Goal: Information Seeking & Learning: Find specific fact

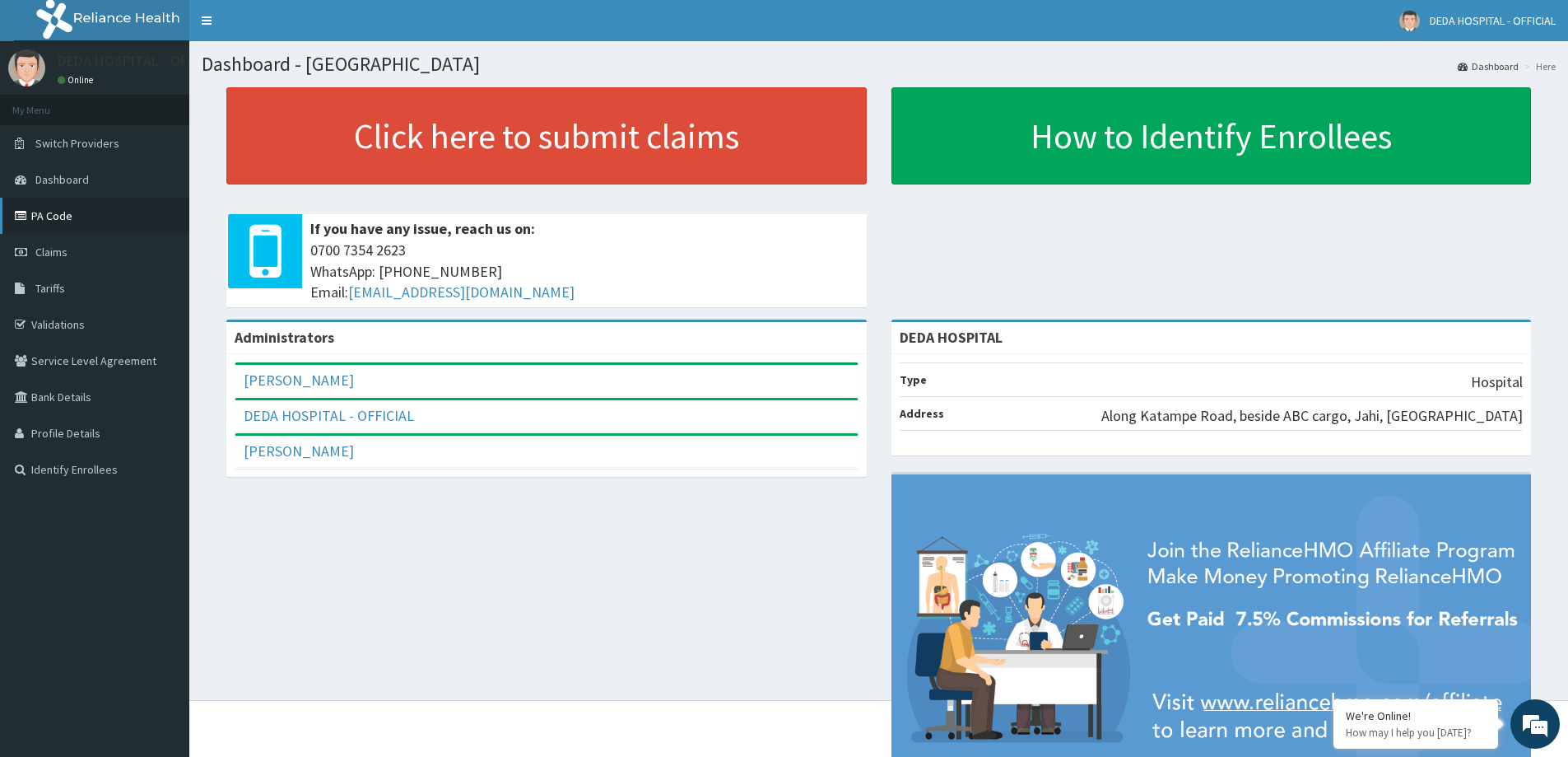
click at [37, 225] on link "PA Code" at bounding box center [94, 216] width 189 height 36
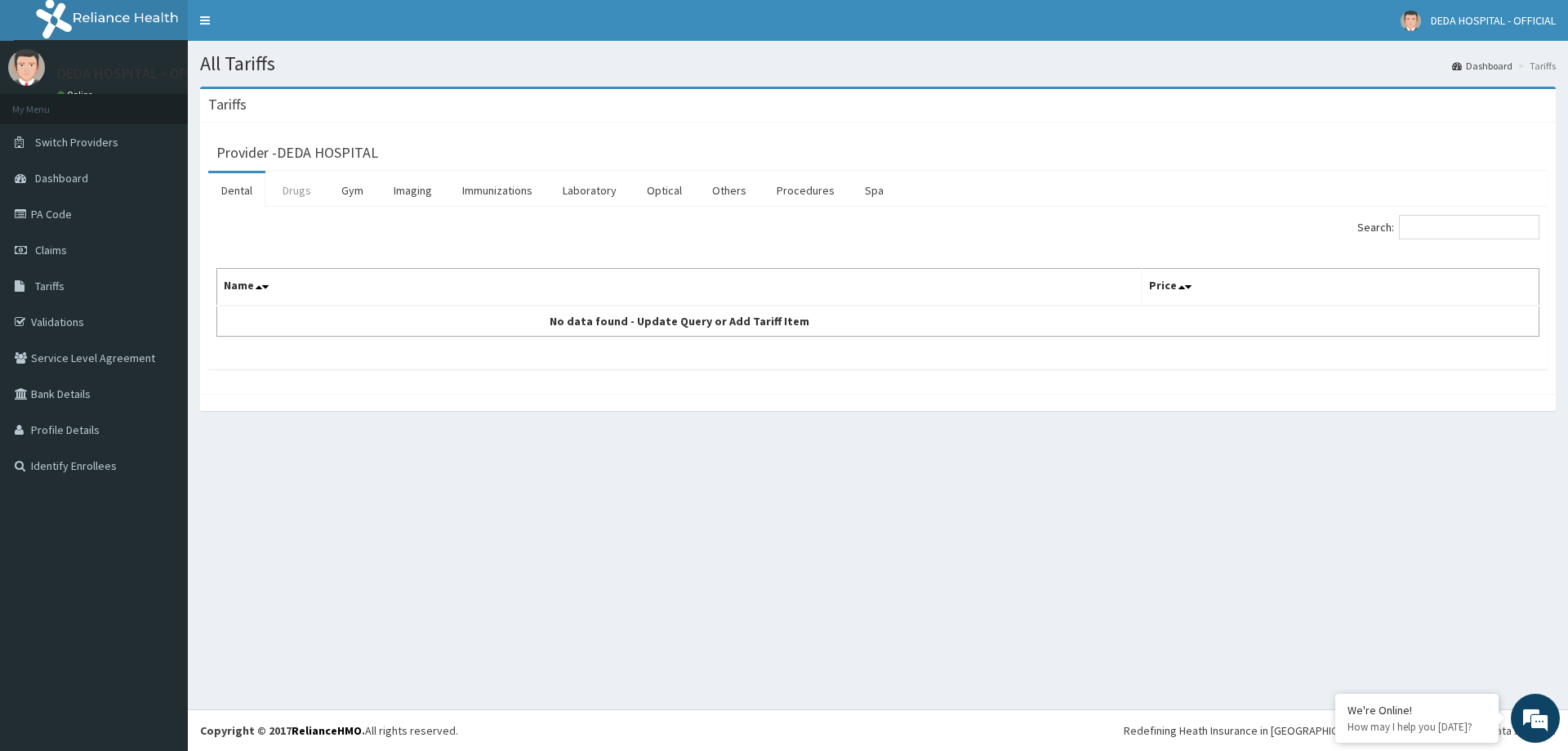
click at [294, 196] on link "Drugs" at bounding box center [297, 190] width 55 height 34
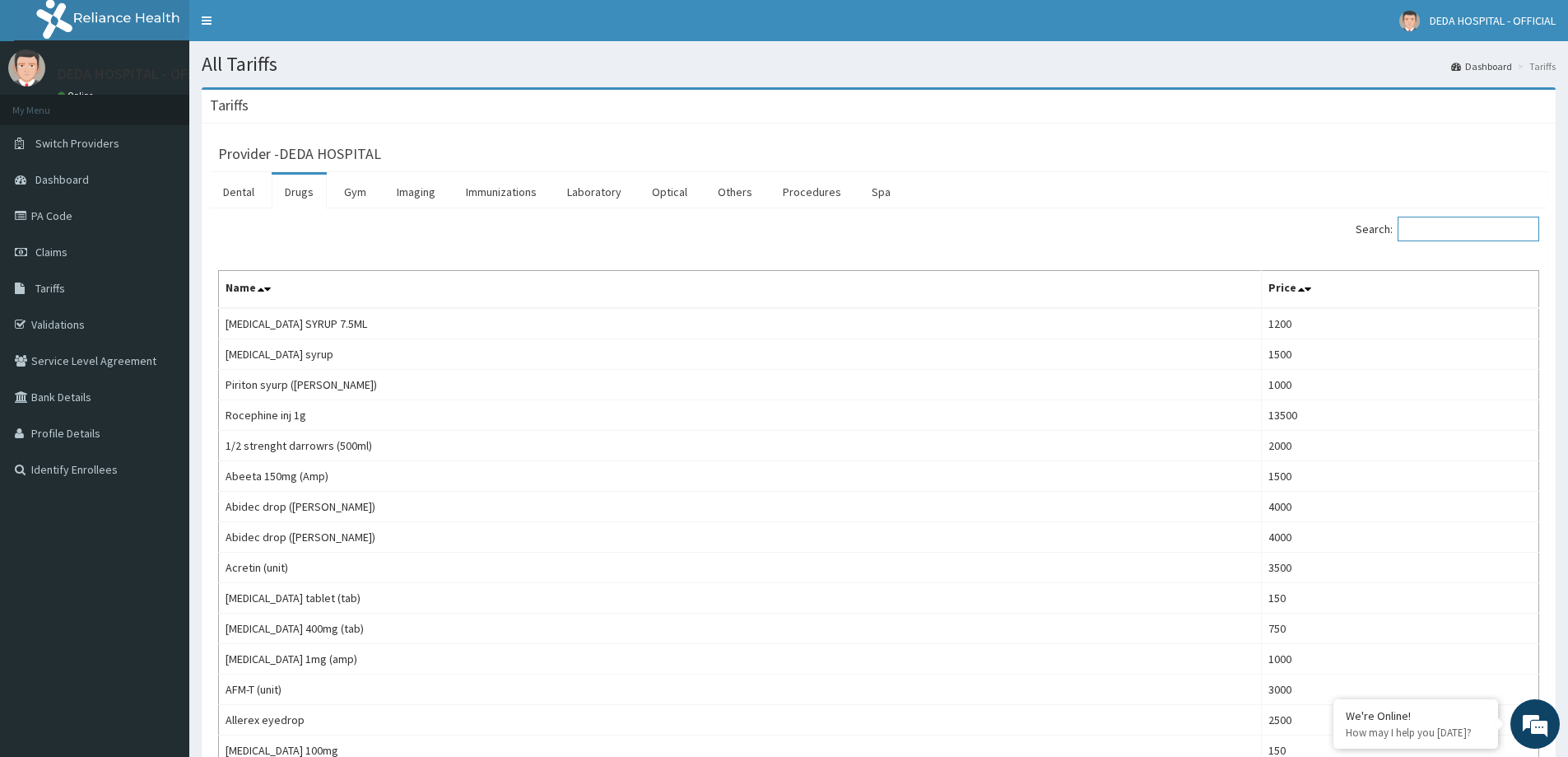
click at [1446, 231] on input "Search:" at bounding box center [1469, 229] width 142 height 25
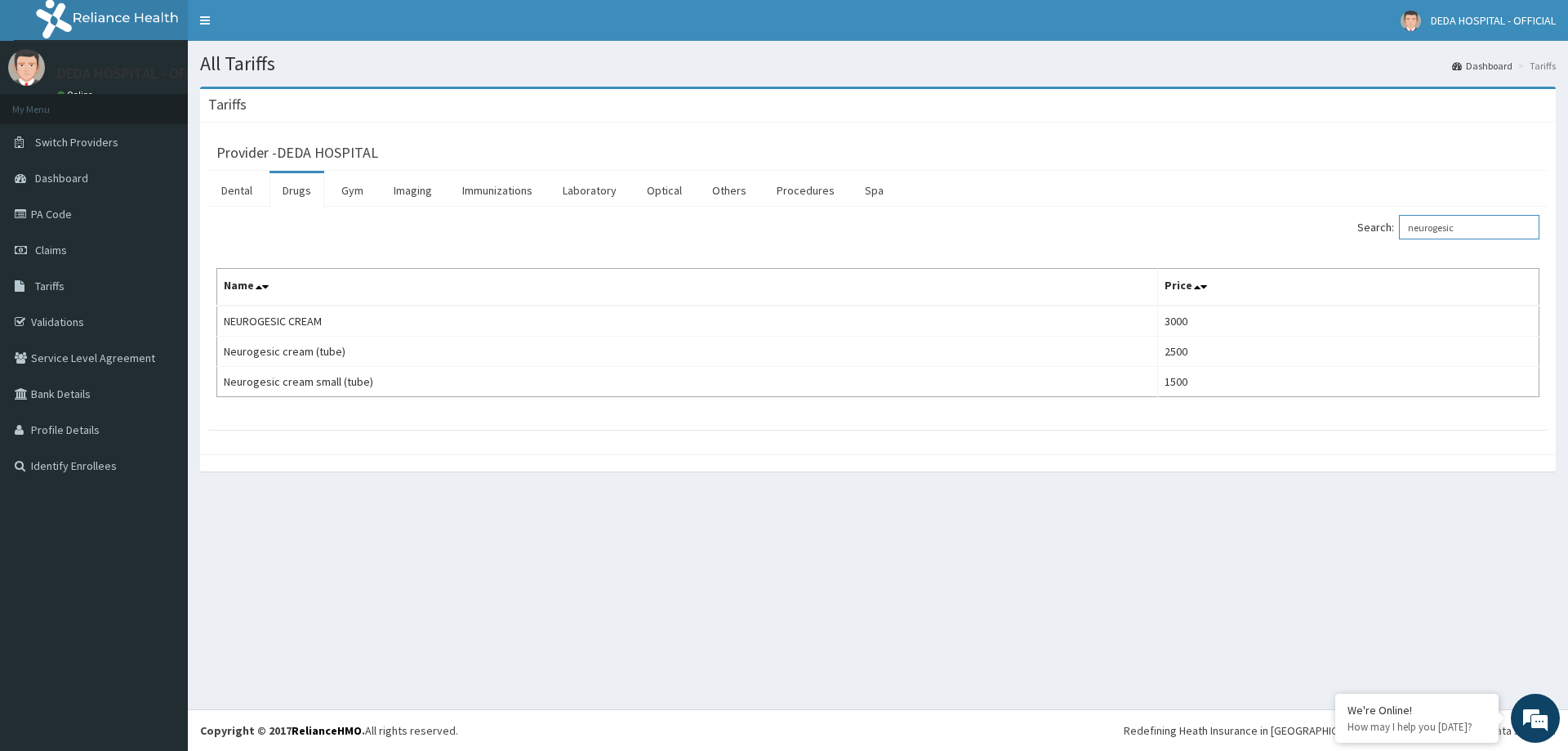
click at [1443, 232] on input "neurogesic" at bounding box center [1469, 227] width 141 height 25
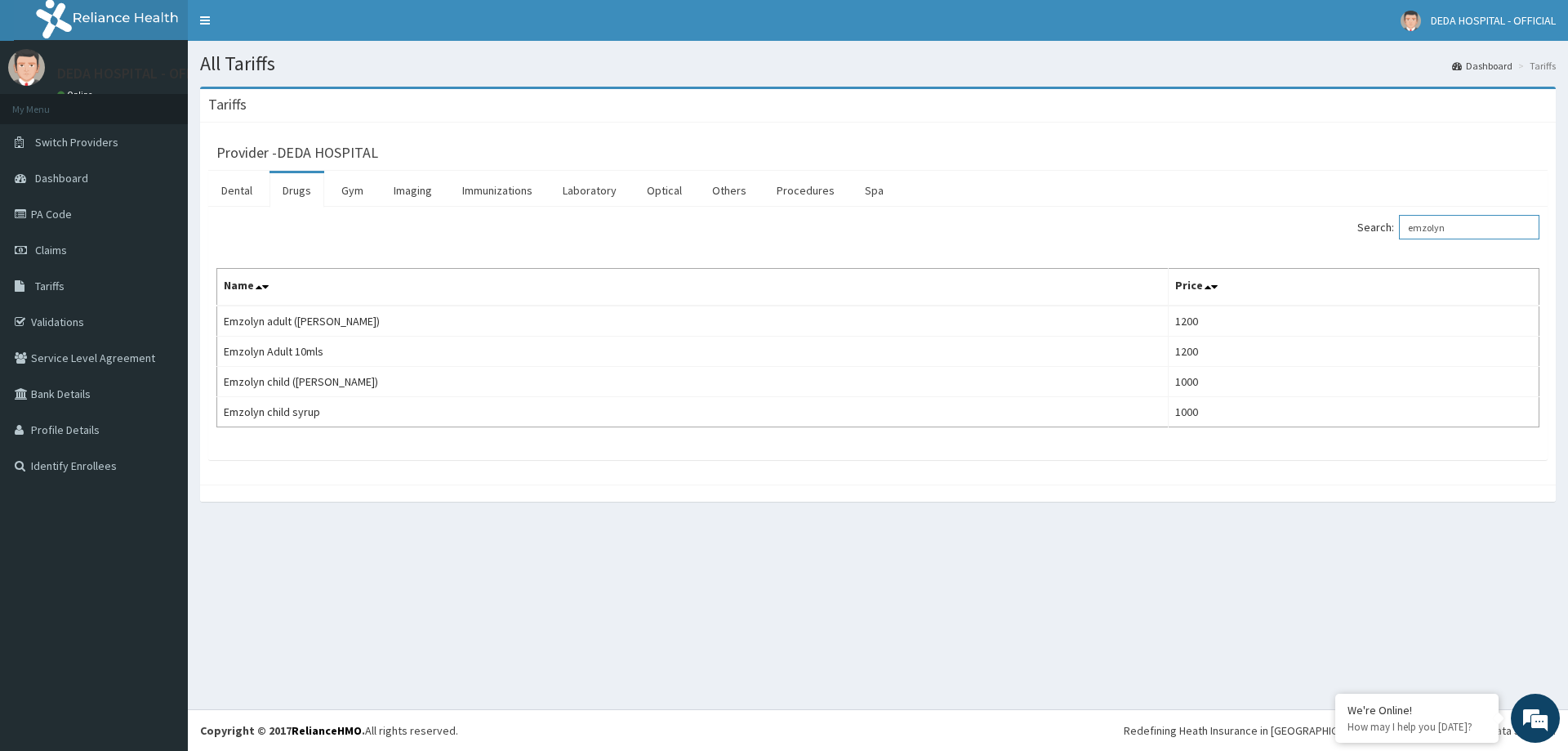
click at [1435, 225] on input "emzolyn" at bounding box center [1469, 227] width 141 height 25
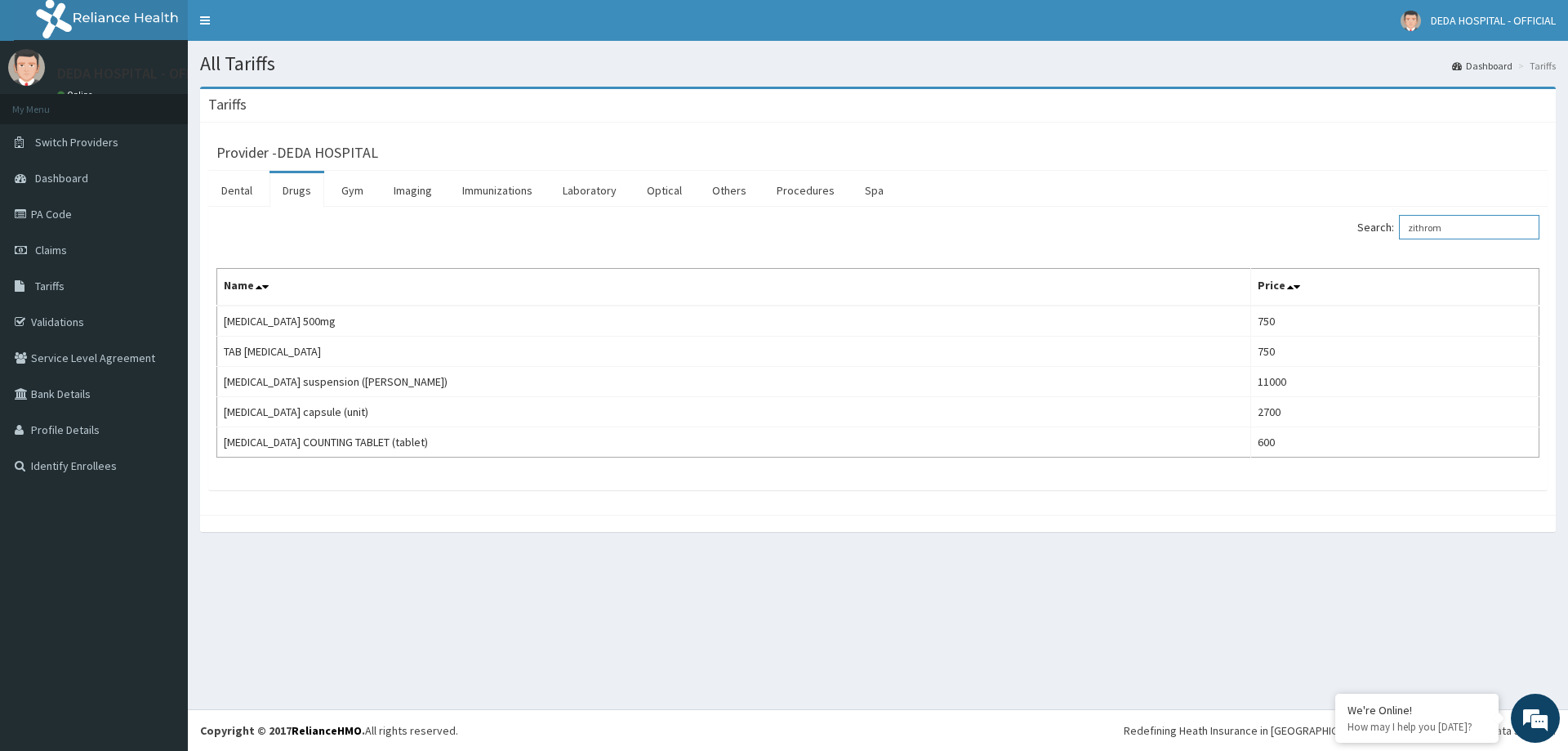
type input "zithrom"
